Goal: Navigation & Orientation: Find specific page/section

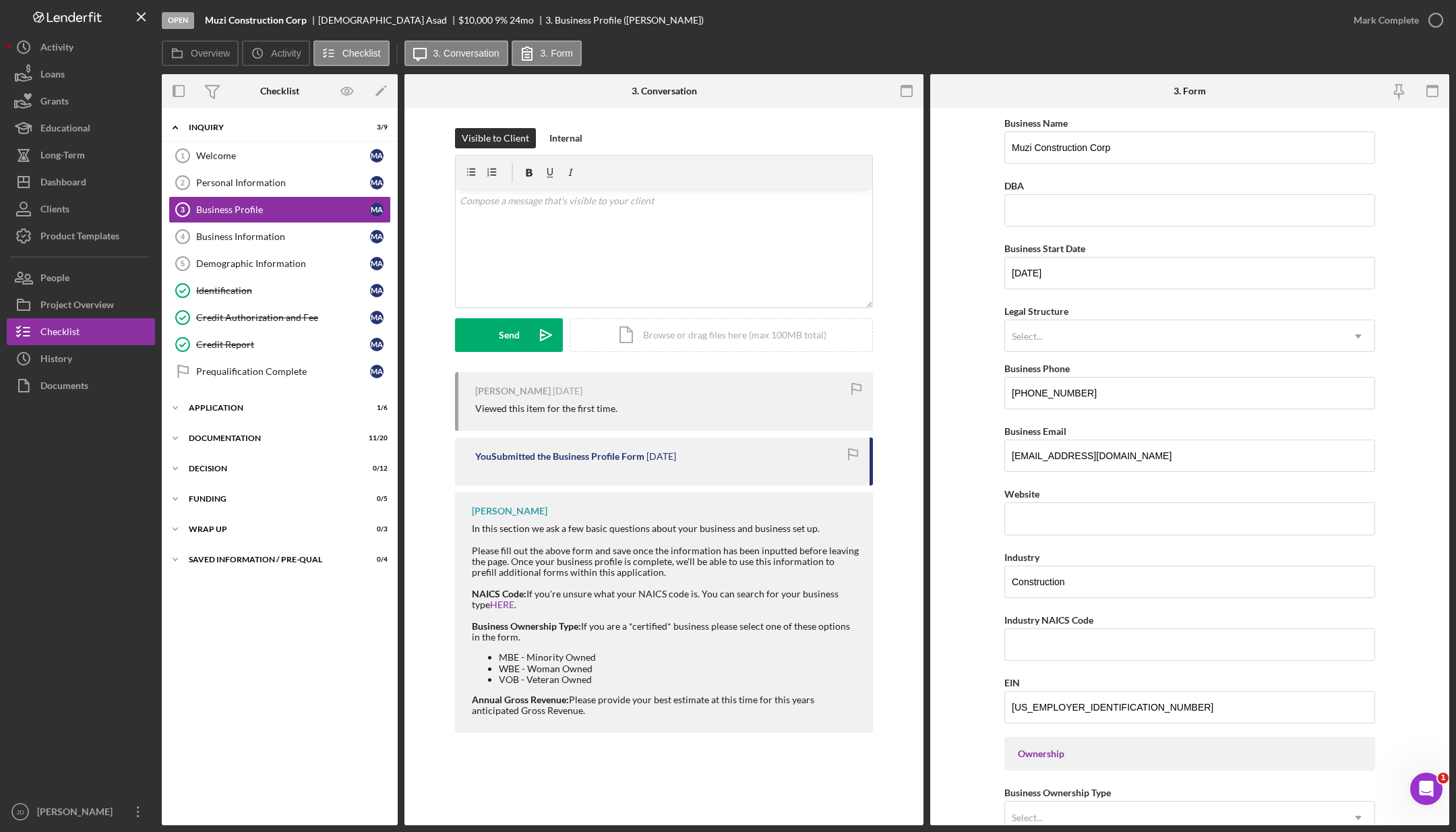
scroll to position [771, 0]
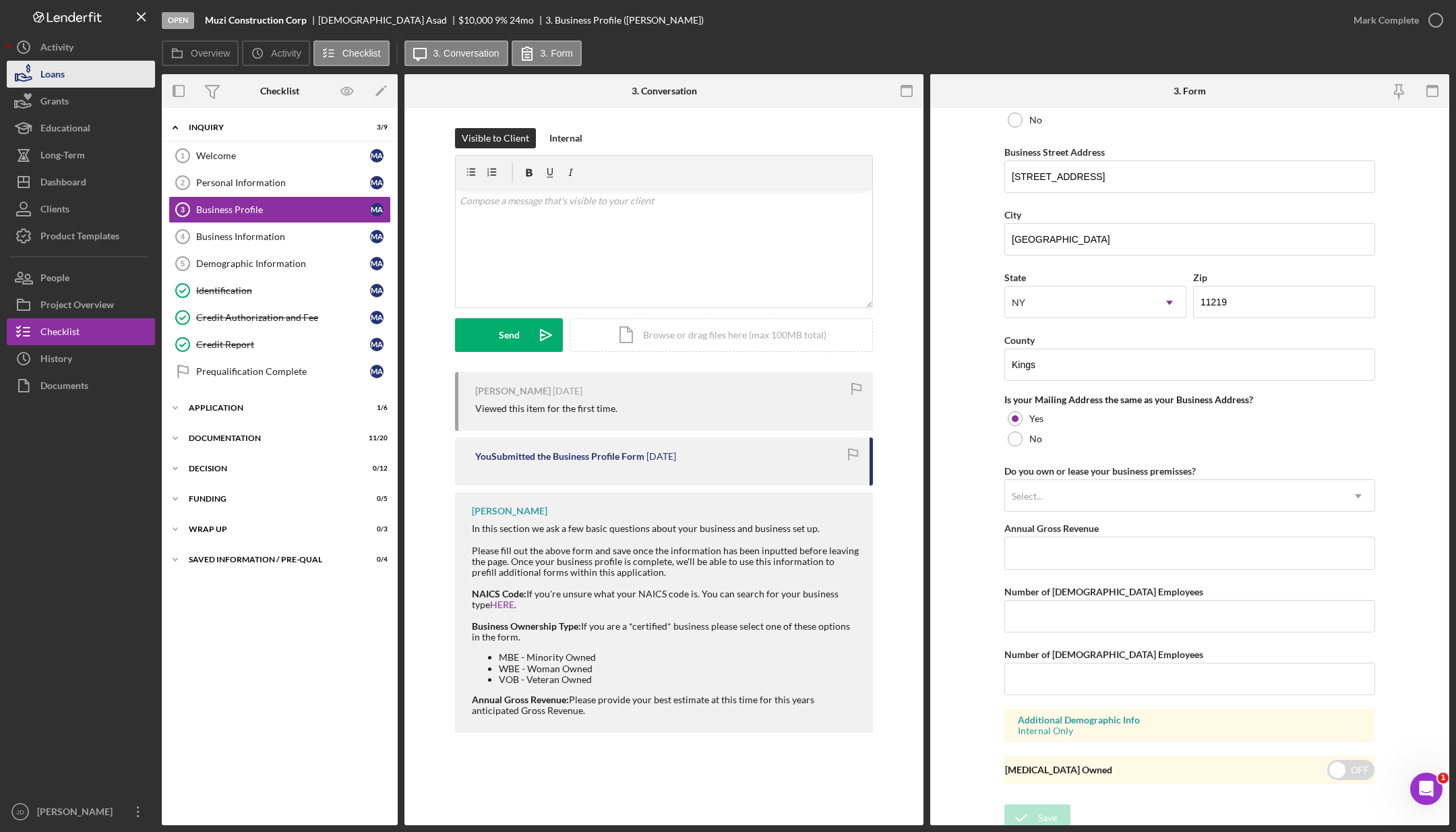
click at [42, 73] on div "Loans" at bounding box center [52, 75] width 24 height 30
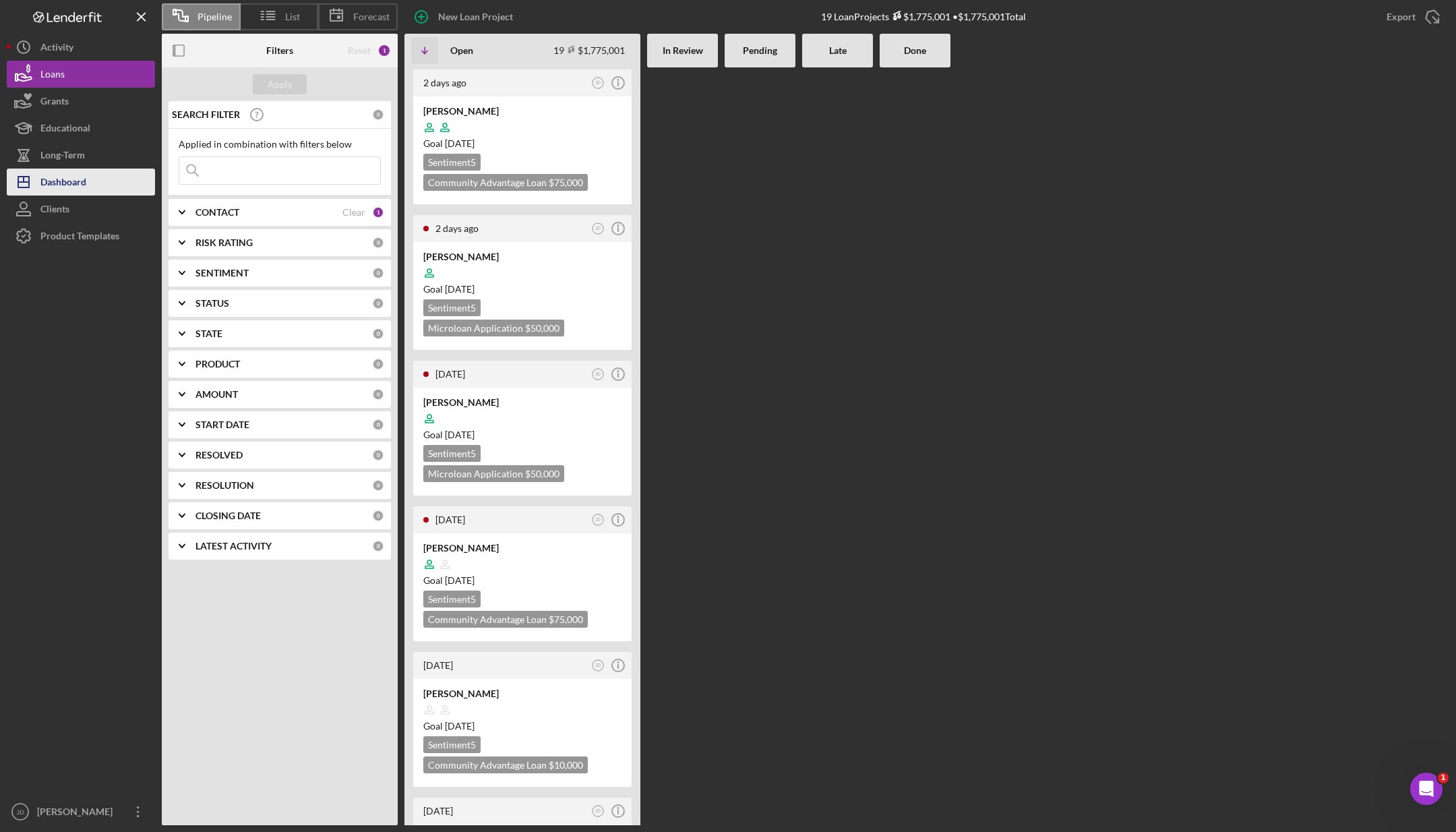
click at [68, 184] on div "Dashboard" at bounding box center [63, 183] width 46 height 30
